Goal: Information Seeking & Learning: Find specific fact

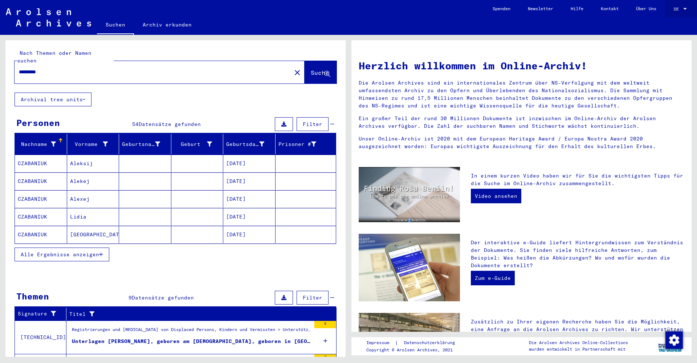
click at [686, 8] on div at bounding box center [685, 9] width 7 height 5
click at [665, 27] on span "Deutsch" at bounding box center [667, 25] width 18 height 5
click at [681, 9] on div "DE" at bounding box center [678, 9] width 8 height 5
click at [668, 12] on span "English" at bounding box center [667, 12] width 18 height 5
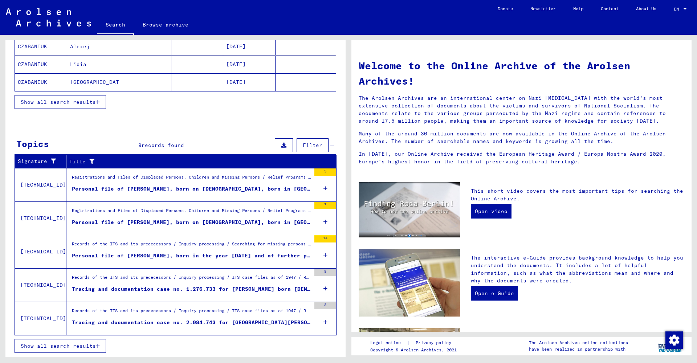
click at [57, 346] on span "Show all search results" at bounding box center [58, 346] width 75 height 7
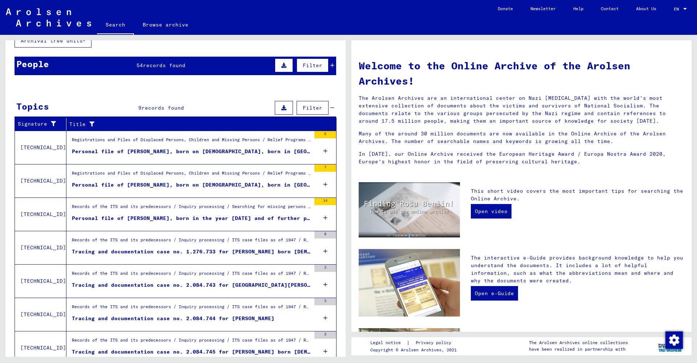
scroll to position [52, 0]
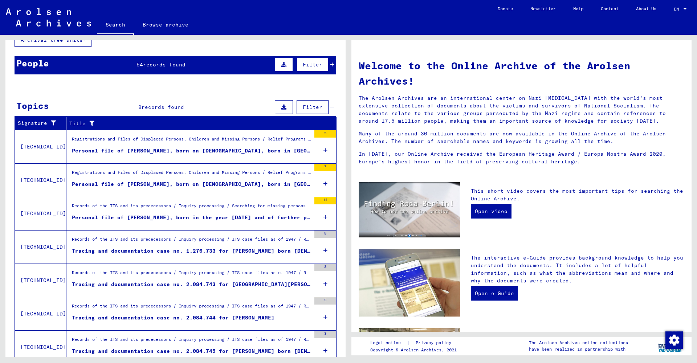
click at [176, 211] on div "Records of the ITS and its predecessors / Inquiry processing / Searching for mi…" at bounding box center [191, 208] width 239 height 10
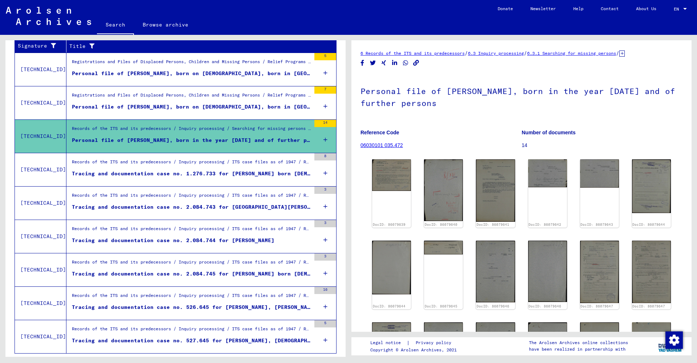
scroll to position [130, 0]
click at [392, 177] on img at bounding box center [391, 174] width 41 height 33
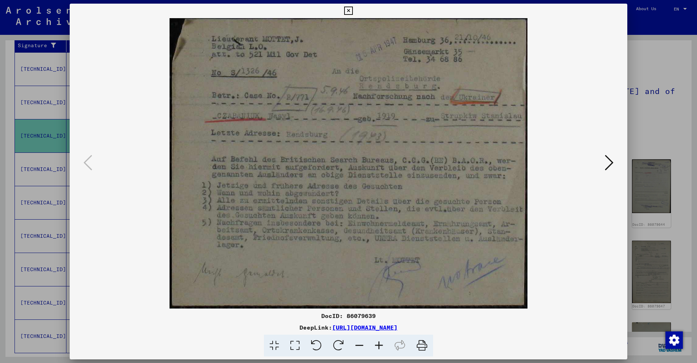
click at [392, 177] on img at bounding box center [348, 163] width 508 height 290
click at [610, 163] on icon at bounding box center [609, 162] width 9 height 17
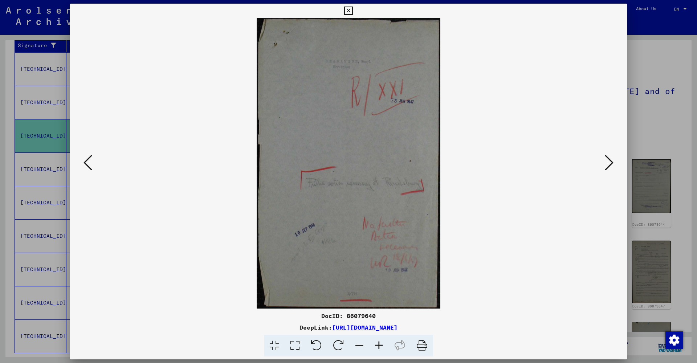
click at [610, 163] on icon at bounding box center [609, 162] width 9 height 17
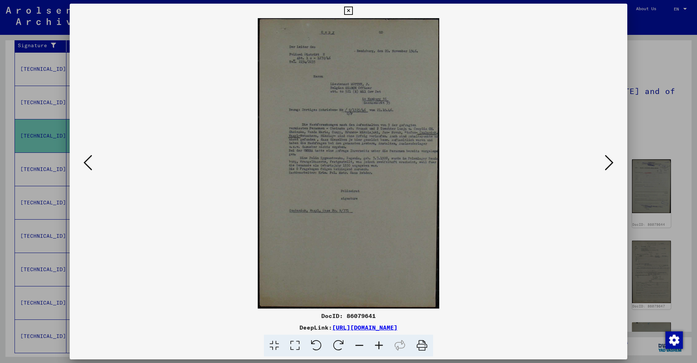
click at [610, 163] on icon at bounding box center [609, 162] width 9 height 17
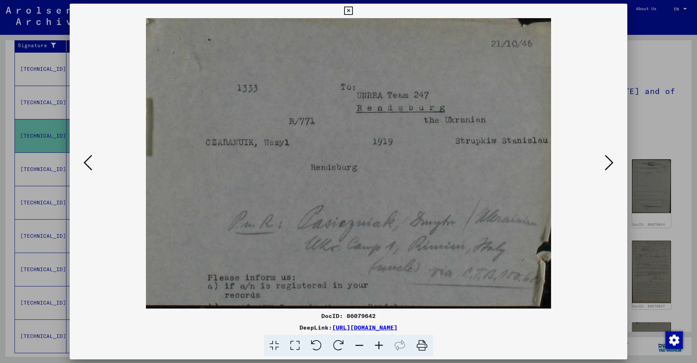
click at [610, 163] on icon at bounding box center [609, 162] width 9 height 17
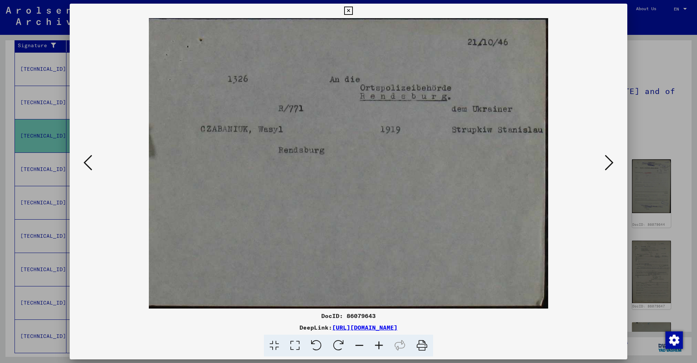
click at [610, 163] on icon at bounding box center [609, 162] width 9 height 17
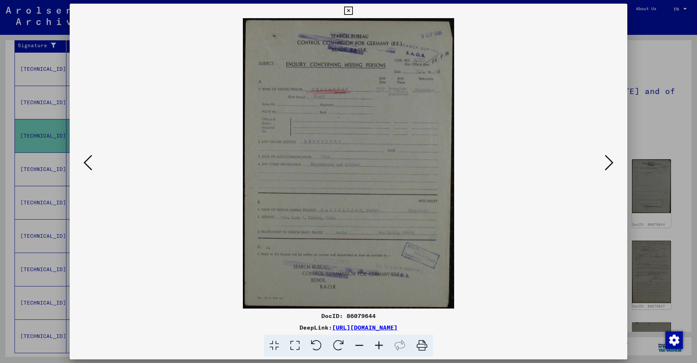
click at [610, 163] on icon at bounding box center [609, 162] width 9 height 17
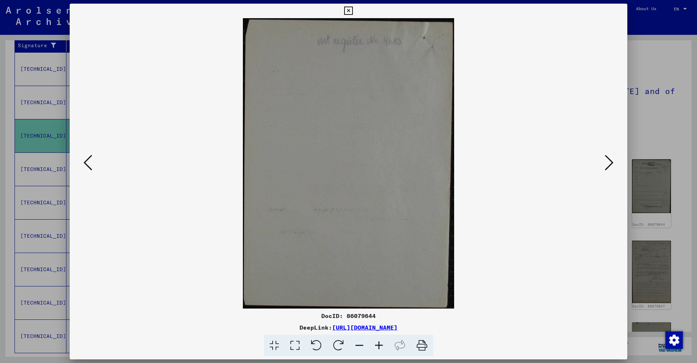
click at [610, 163] on icon at bounding box center [609, 162] width 9 height 17
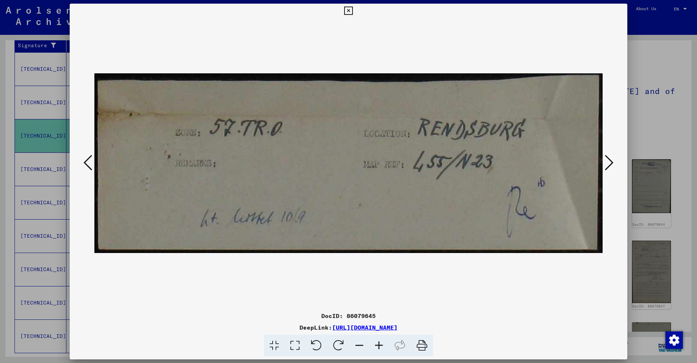
click at [610, 163] on icon at bounding box center [609, 162] width 9 height 17
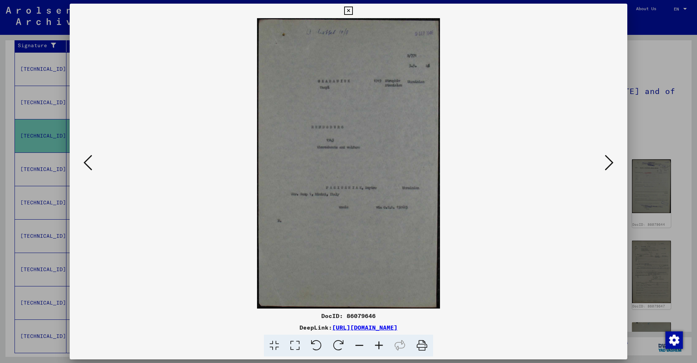
click at [610, 163] on icon at bounding box center [609, 162] width 9 height 17
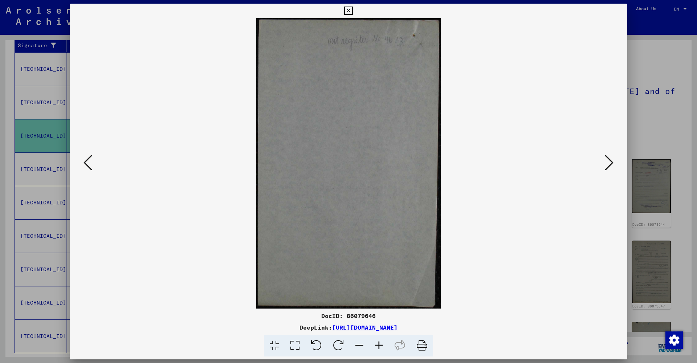
click at [610, 163] on icon at bounding box center [609, 162] width 9 height 17
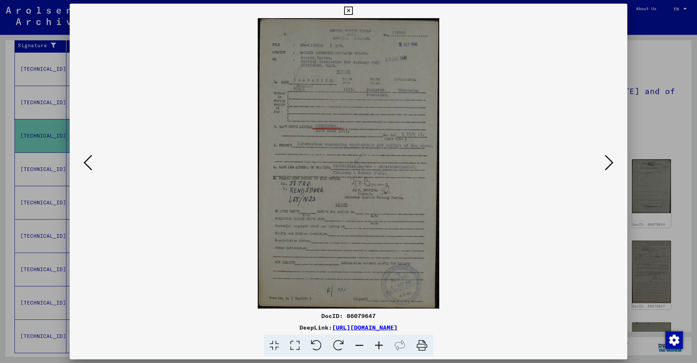
click at [610, 163] on icon at bounding box center [609, 162] width 9 height 17
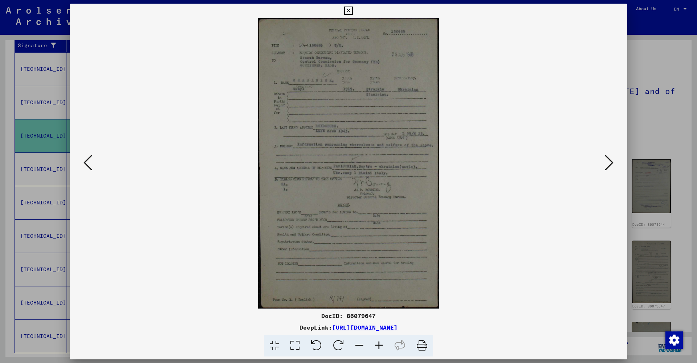
click at [610, 163] on icon at bounding box center [609, 162] width 9 height 17
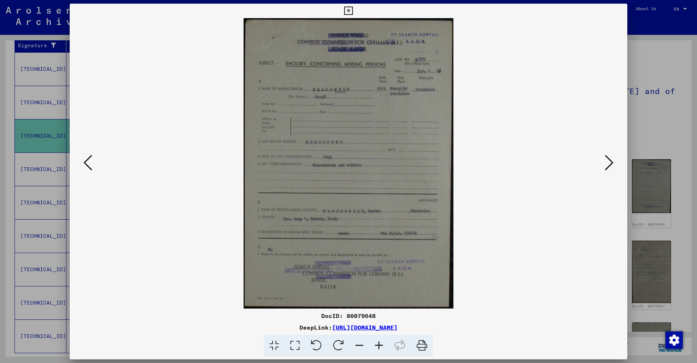
click at [610, 163] on icon at bounding box center [609, 162] width 9 height 17
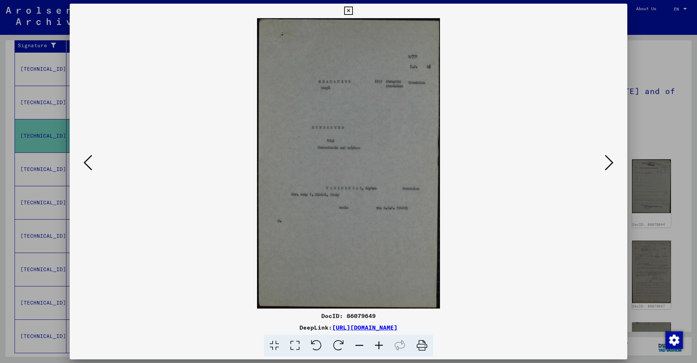
click at [610, 163] on icon at bounding box center [609, 162] width 9 height 17
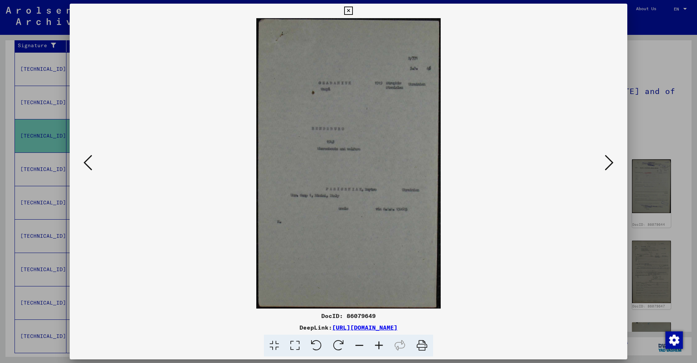
click at [610, 163] on icon at bounding box center [609, 162] width 9 height 17
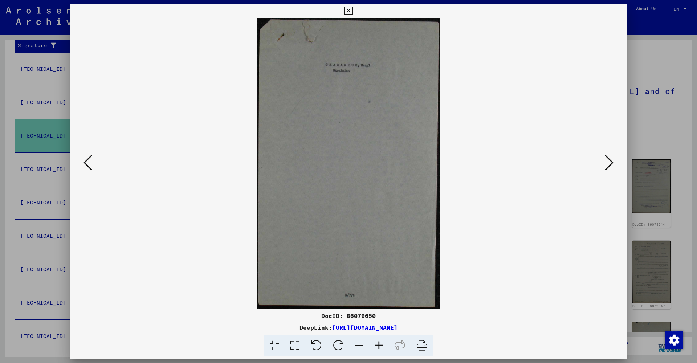
click at [610, 163] on icon at bounding box center [609, 162] width 9 height 17
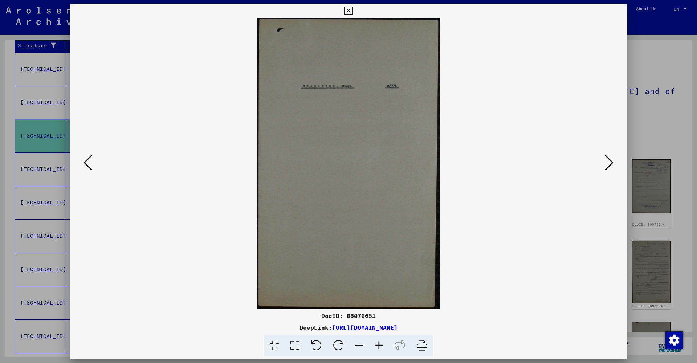
click at [610, 163] on icon at bounding box center [609, 162] width 9 height 17
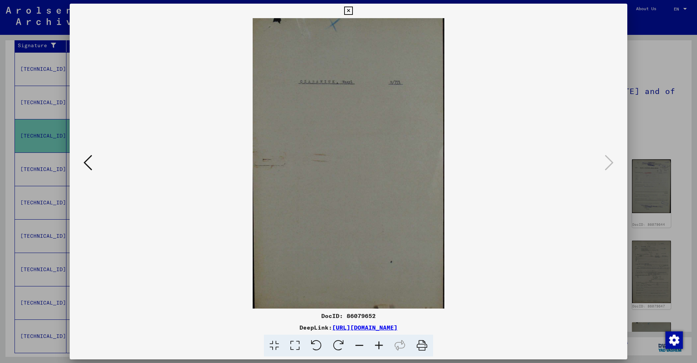
click at [353, 9] on icon at bounding box center [348, 11] width 8 height 9
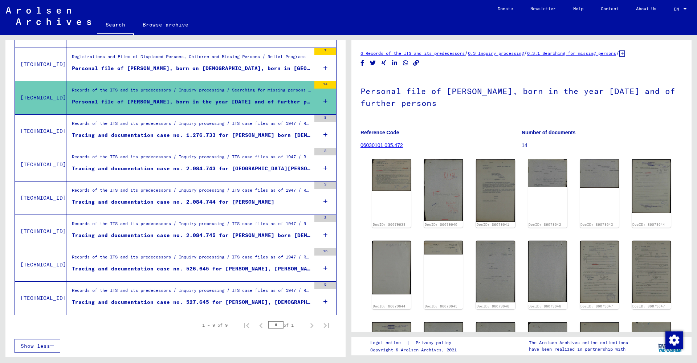
scroll to position [0, 0]
click at [182, 234] on div "Tracing and documentation case no. 2.084.745 for [PERSON_NAME] born [DEMOGRAPHI…" at bounding box center [191, 236] width 239 height 8
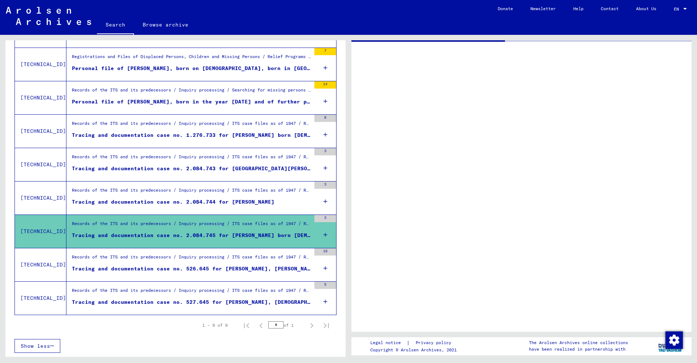
click at [182, 234] on div "Tracing and documentation case no. 2.084.745 for [PERSON_NAME] born [DEMOGRAPHI…" at bounding box center [191, 236] width 239 height 8
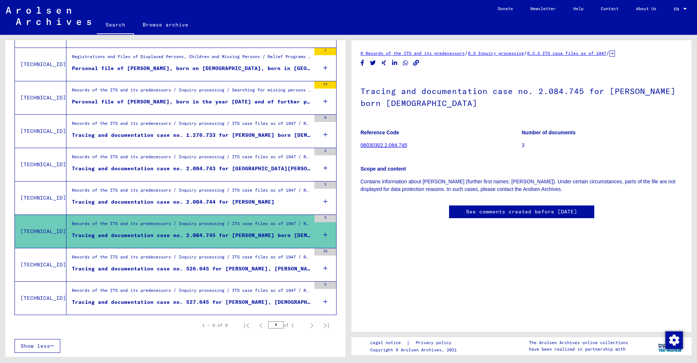
click at [389, 143] on link "06030302.2.084.745" at bounding box center [384, 145] width 46 height 6
